Goal: Information Seeking & Learning: Learn about a topic

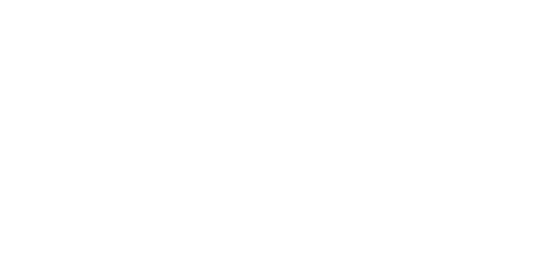
select select "Song"
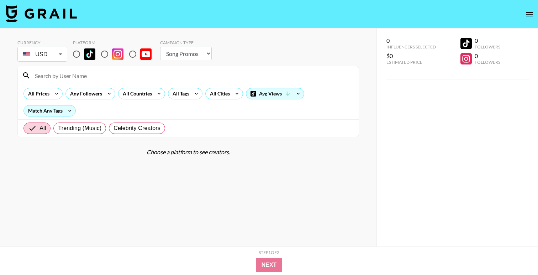
click at [80, 55] on input "radio" at bounding box center [76, 54] width 15 height 15
radio input "true"
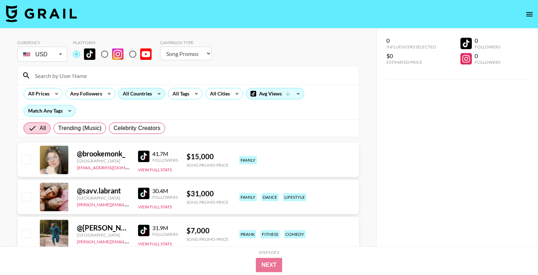
click at [149, 93] on div "All Countries" at bounding box center [136, 93] width 35 height 11
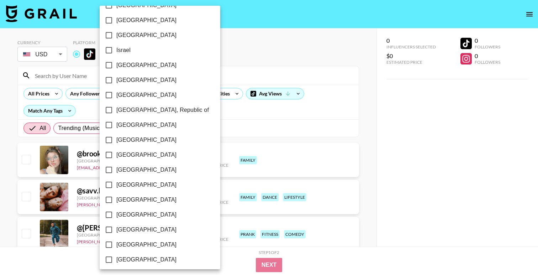
scroll to position [555, 0]
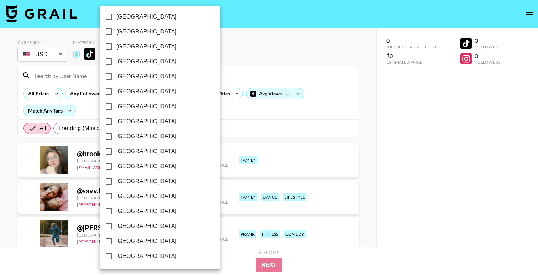
click at [129, 243] on span "[GEOGRAPHIC_DATA]" at bounding box center [146, 241] width 60 height 9
click at [116, 243] on input "[GEOGRAPHIC_DATA]" at bounding box center [108, 241] width 15 height 15
checkbox input "true"
click at [239, 67] on div at bounding box center [269, 137] width 538 height 275
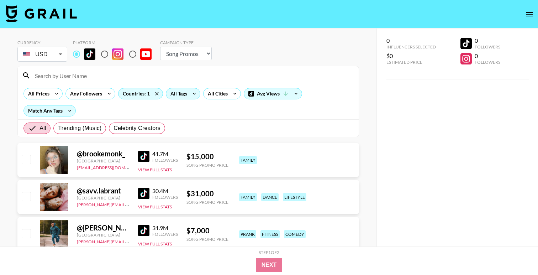
click at [183, 94] on div "All Tags" at bounding box center [177, 93] width 22 height 11
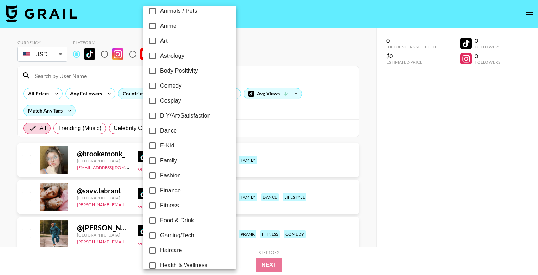
scroll to position [136, 0]
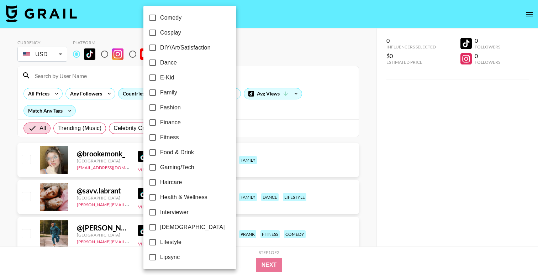
click at [169, 92] on span "Family" at bounding box center [168, 92] width 17 height 9
click at [160, 92] on input "Family" at bounding box center [152, 92] width 15 height 15
checkbox input "true"
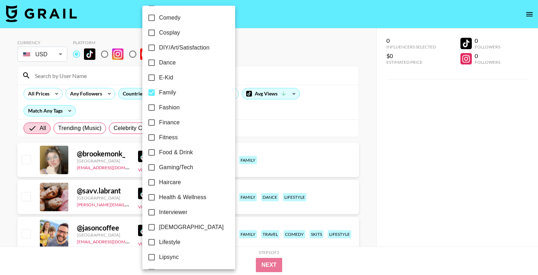
click at [268, 57] on div at bounding box center [269, 137] width 538 height 275
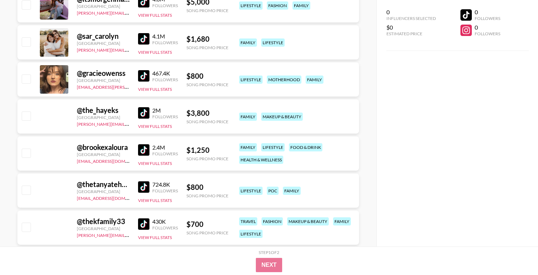
scroll to position [746, 0]
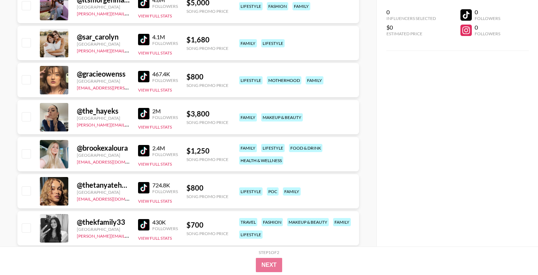
click at [145, 40] on img at bounding box center [143, 39] width 11 height 11
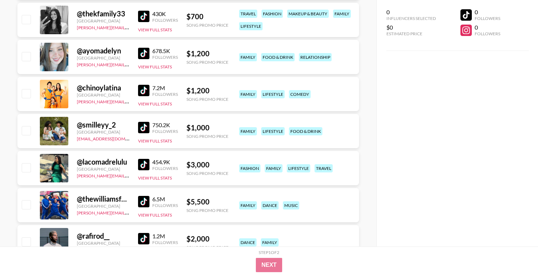
scroll to position [951, 0]
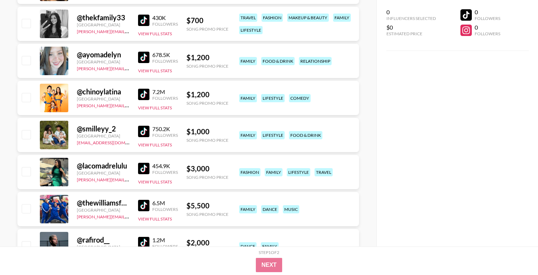
click at [146, 90] on img at bounding box center [143, 94] width 11 height 11
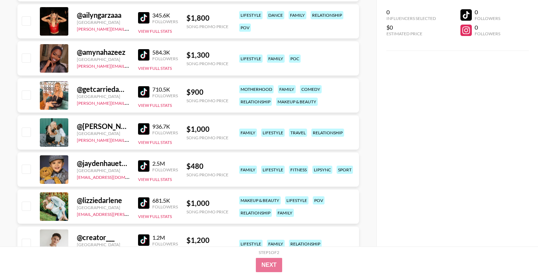
scroll to position [1294, 0]
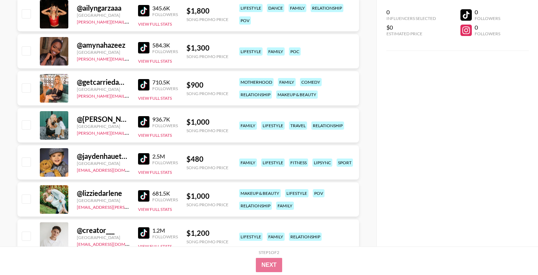
click at [142, 159] on img at bounding box center [143, 158] width 11 height 11
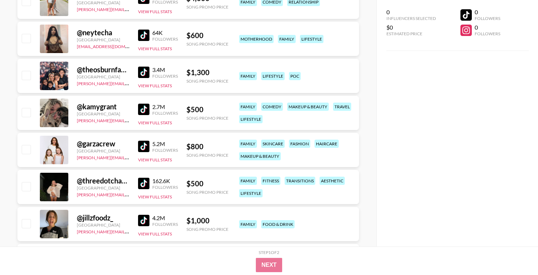
scroll to position [1603, 0]
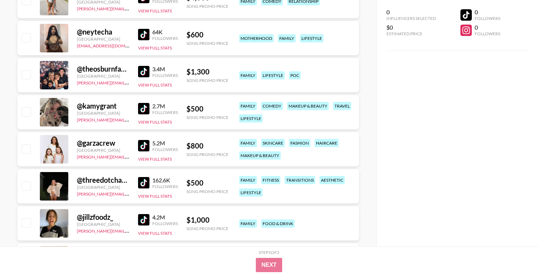
click at [143, 146] on img at bounding box center [143, 145] width 11 height 11
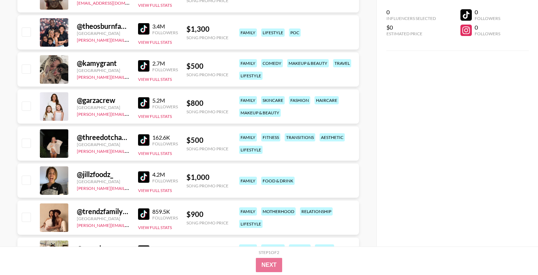
scroll to position [1646, 0]
click at [145, 175] on img at bounding box center [143, 176] width 11 height 11
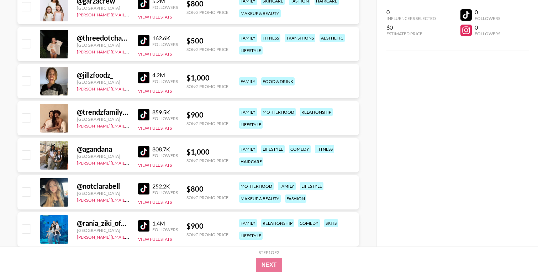
scroll to position [1751, 0]
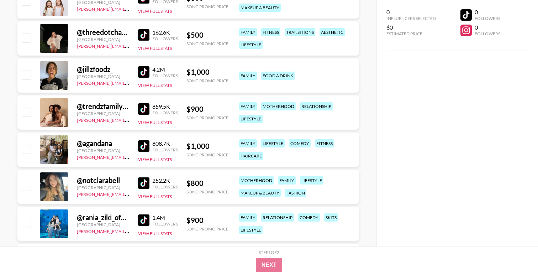
click at [142, 143] on img at bounding box center [143, 145] width 11 height 11
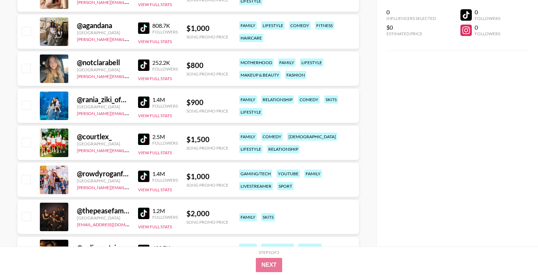
scroll to position [1869, 0]
click at [142, 141] on img at bounding box center [143, 138] width 11 height 11
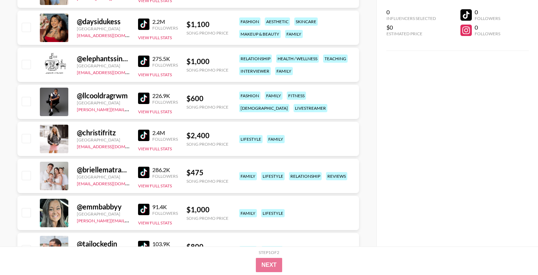
scroll to position [2392, 0]
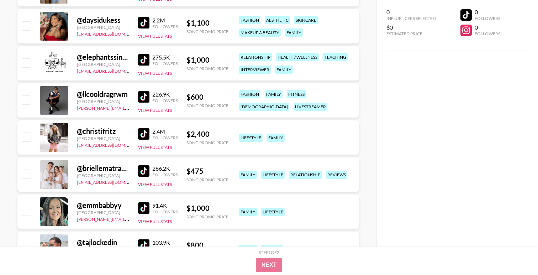
click at [154, 173] on div "Followers" at bounding box center [165, 174] width 26 height 5
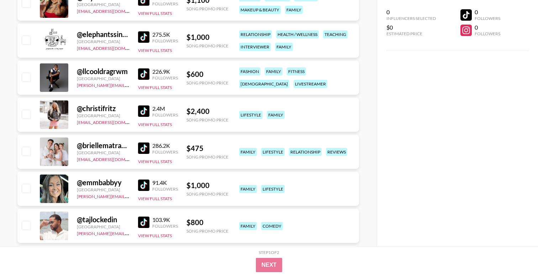
scroll to position [2417, 0]
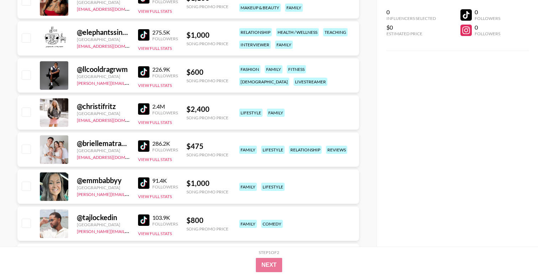
click at [145, 110] on img at bounding box center [143, 108] width 11 height 11
